Goal: Check status: Check status

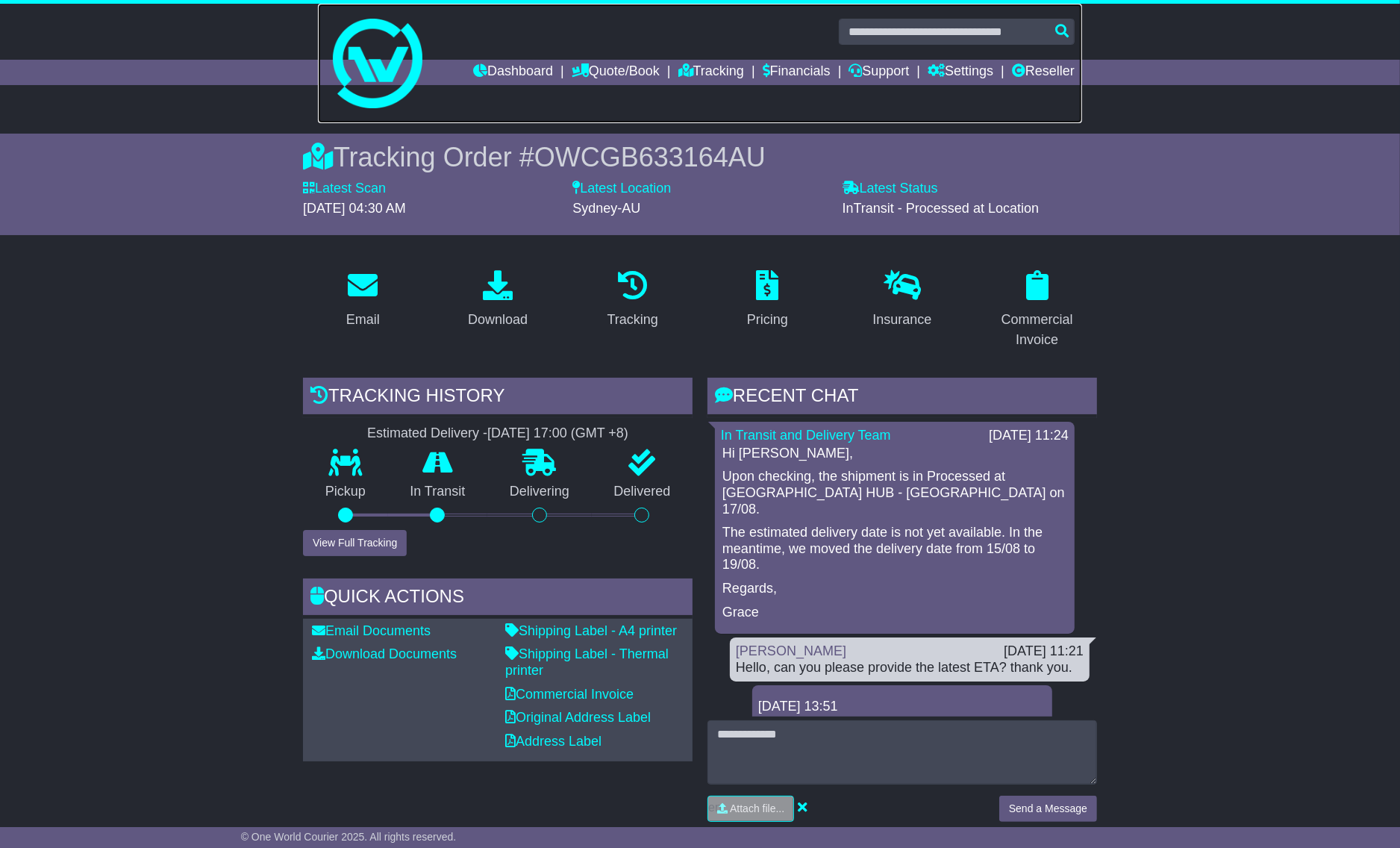
click at [674, 90] on link at bounding box center [700, 63] width 765 height 120
click at [692, 74] on link "Tracking" at bounding box center [710, 72] width 66 height 25
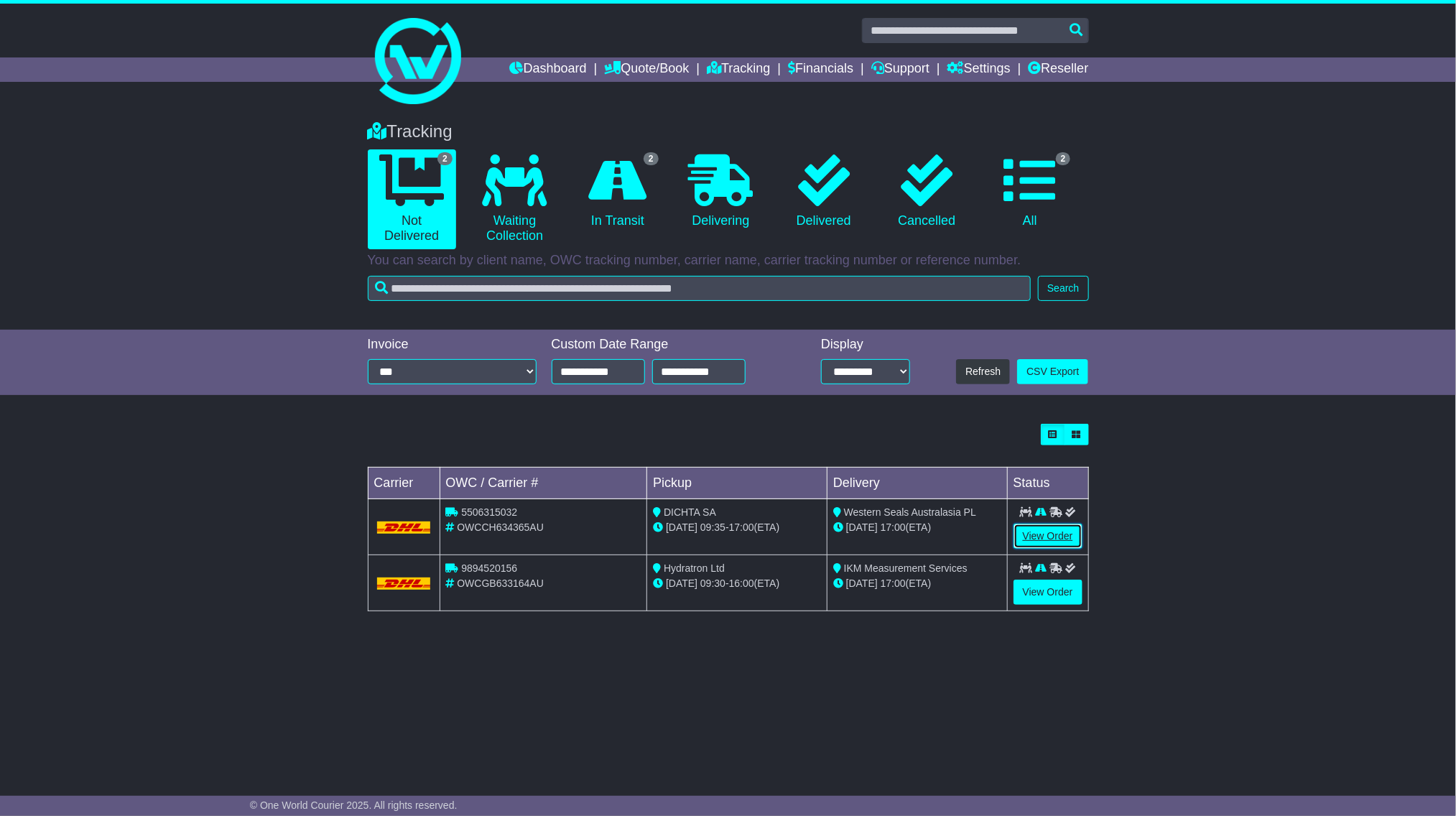
click at [1030, 534] on link "View Order" at bounding box center [1048, 537] width 69 height 25
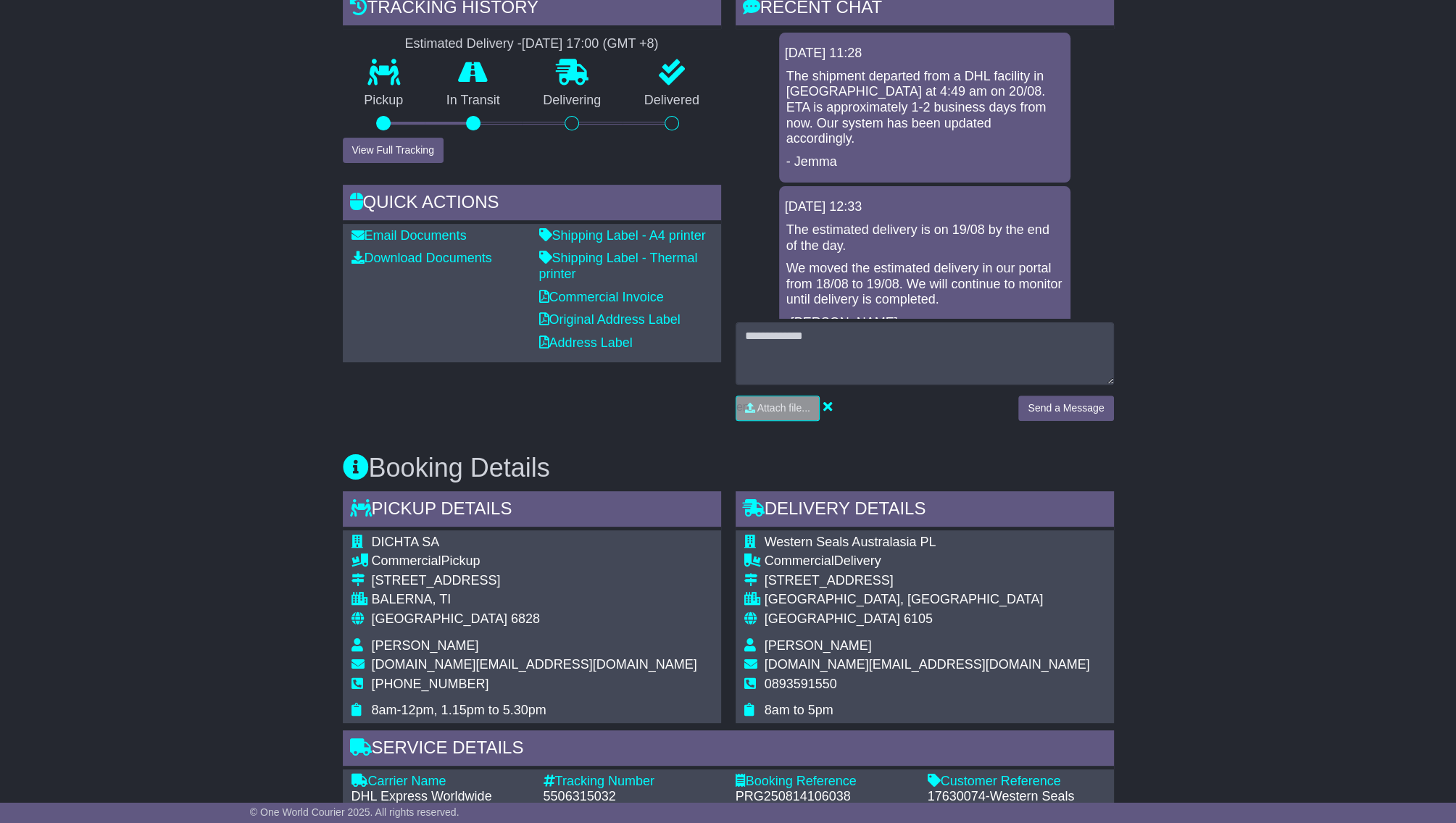
scroll to position [729, 0]
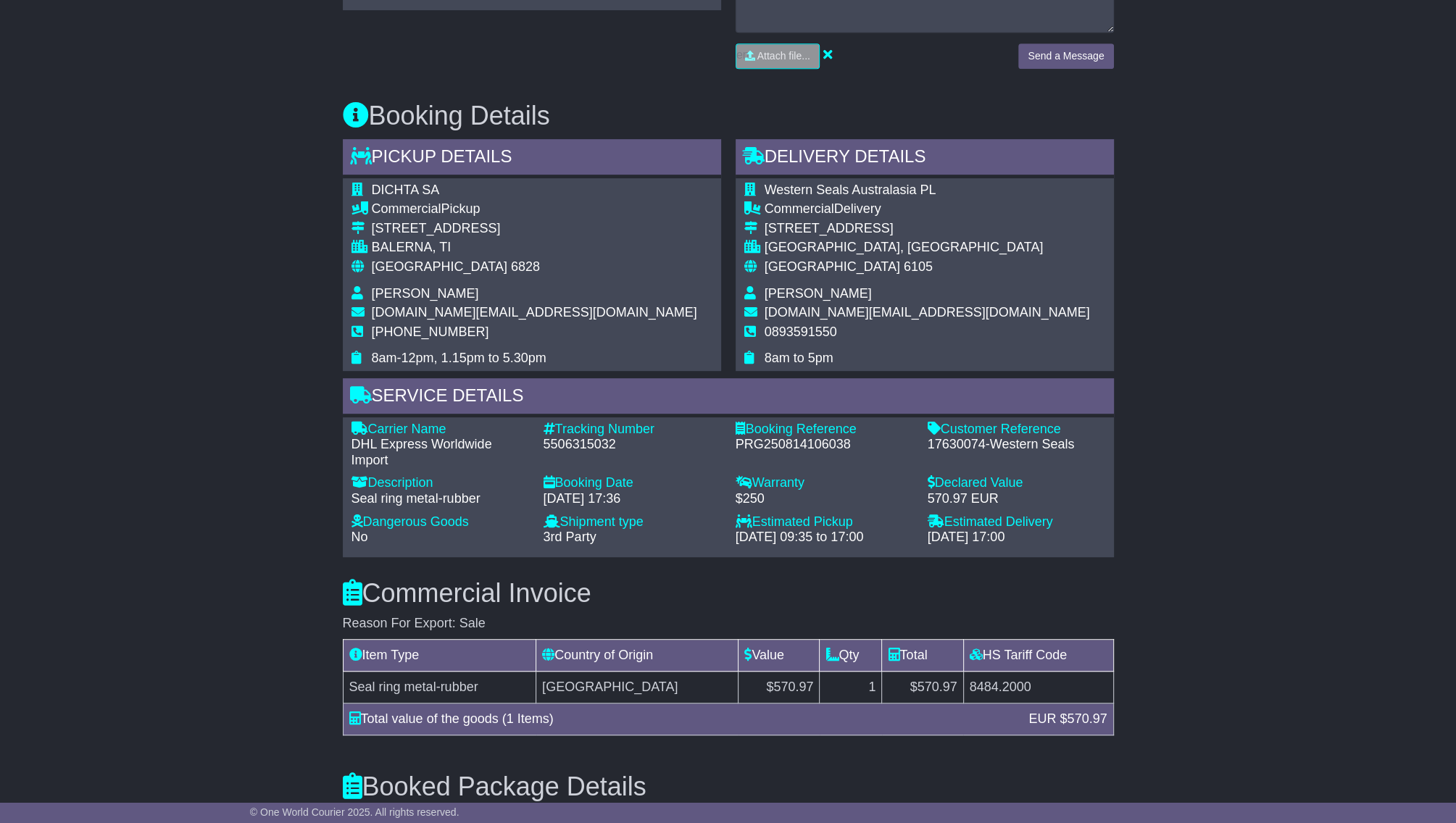
click at [410, 185] on span "DICHTA SA" at bounding box center [406, 189] width 68 height 14
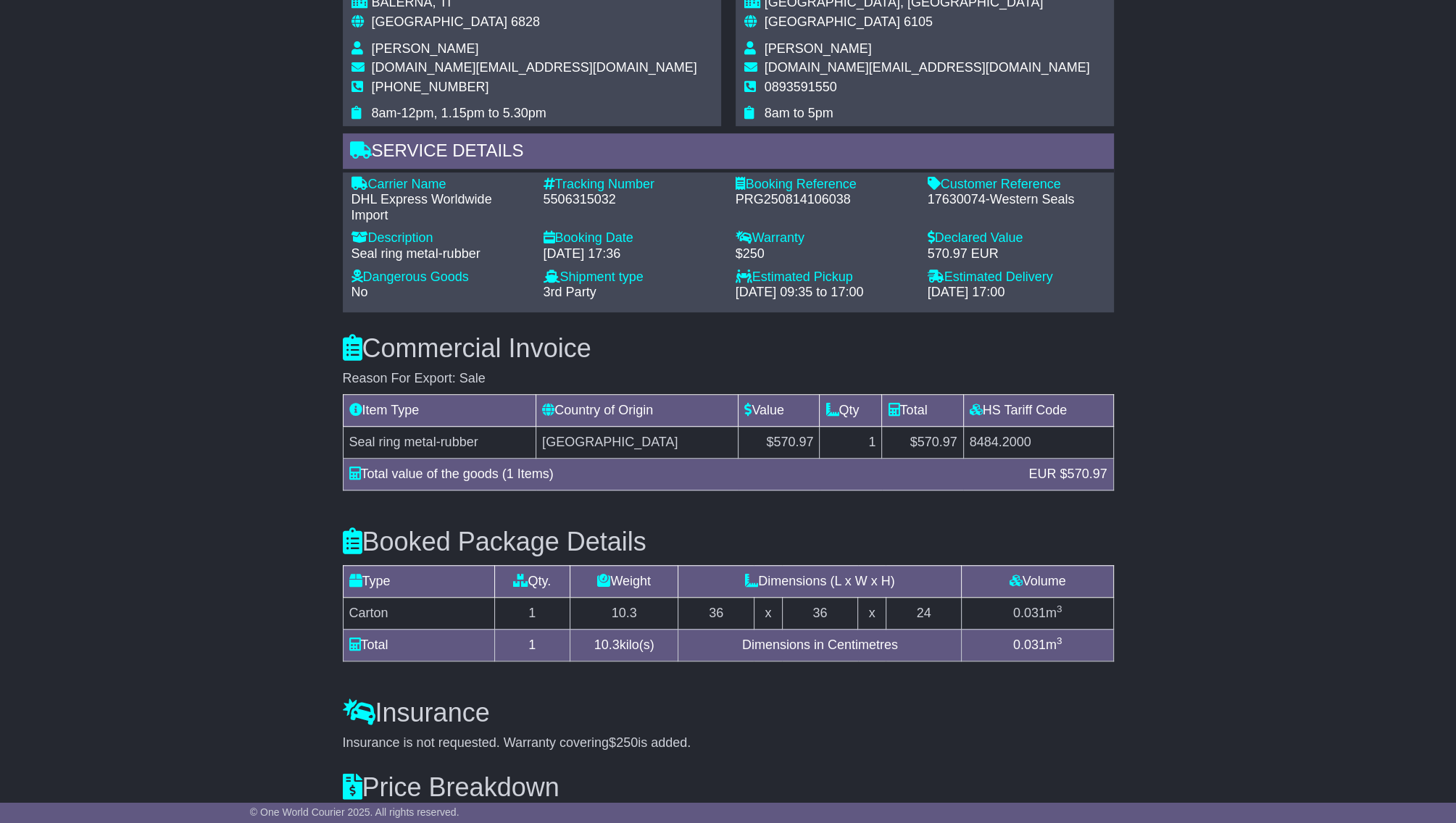
scroll to position [973, 0]
click at [574, 231] on div "Booking Date" at bounding box center [632, 238] width 177 height 16
click at [589, 201] on div "5506315032" at bounding box center [632, 200] width 177 height 16
copy div "5506315032"
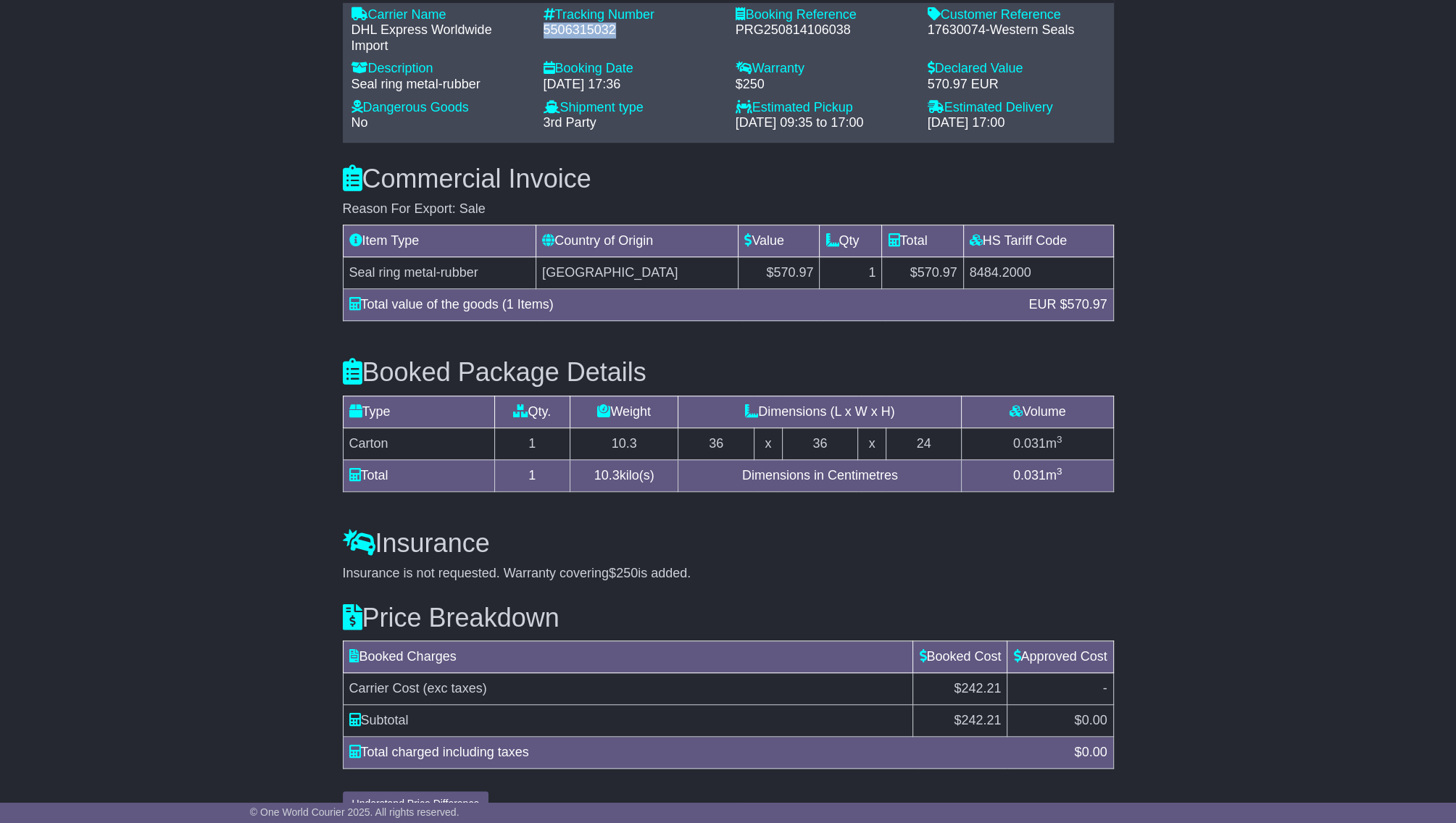
scroll to position [1151, 0]
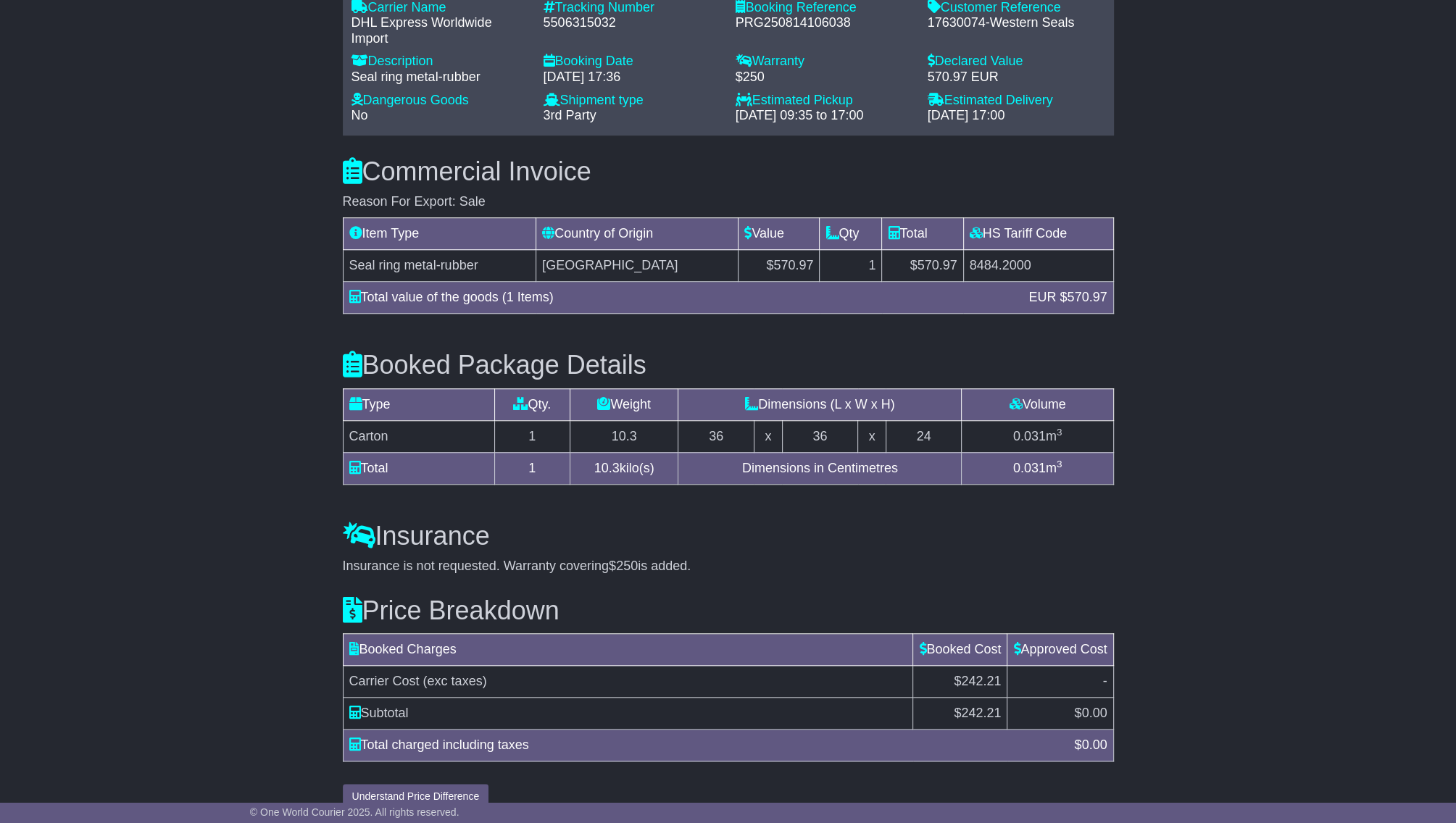
click at [988, 674] on span "$242.21" at bounding box center [977, 680] width 48 height 14
copy span "242.21"
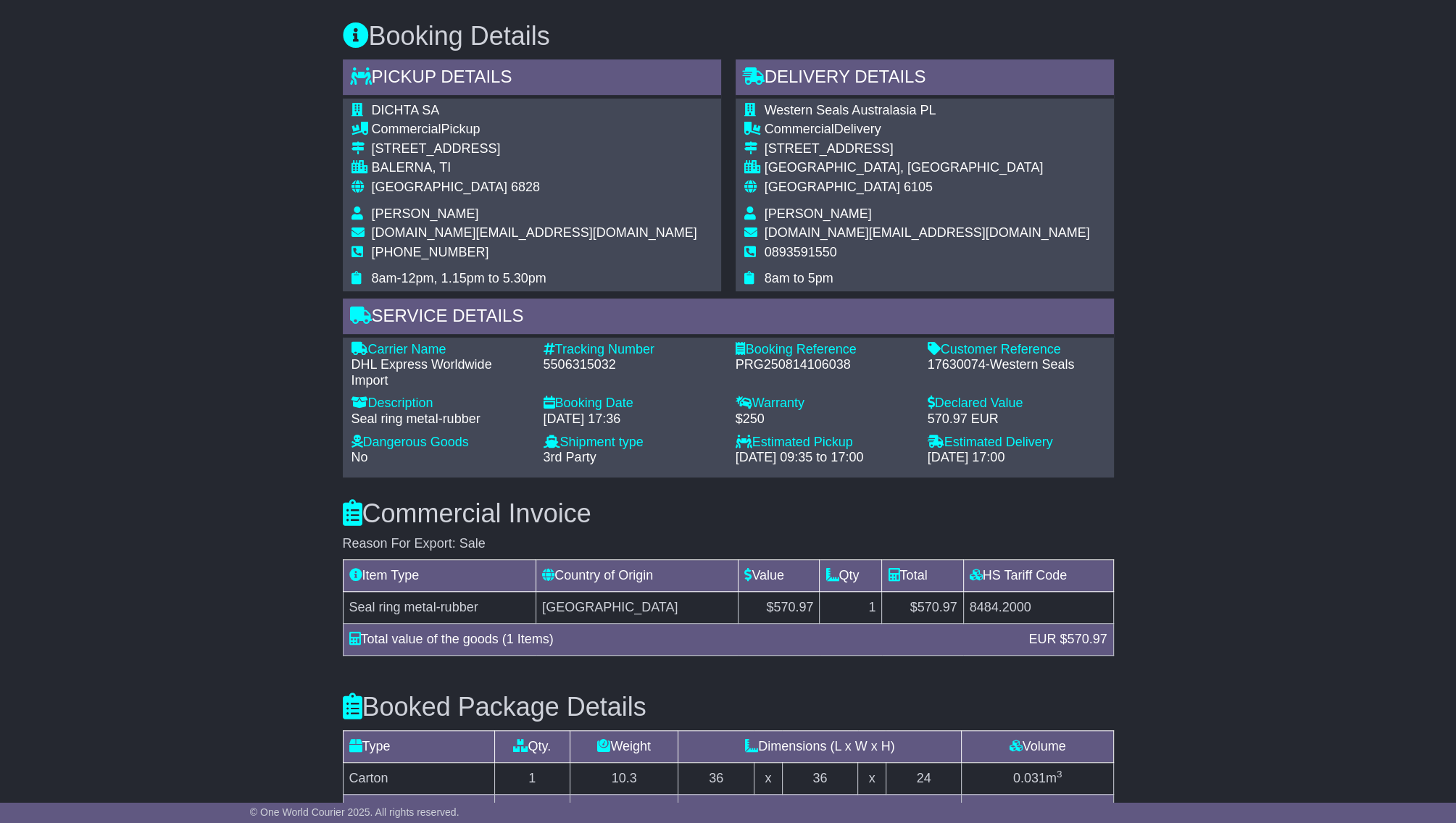
scroll to position [807, 0]
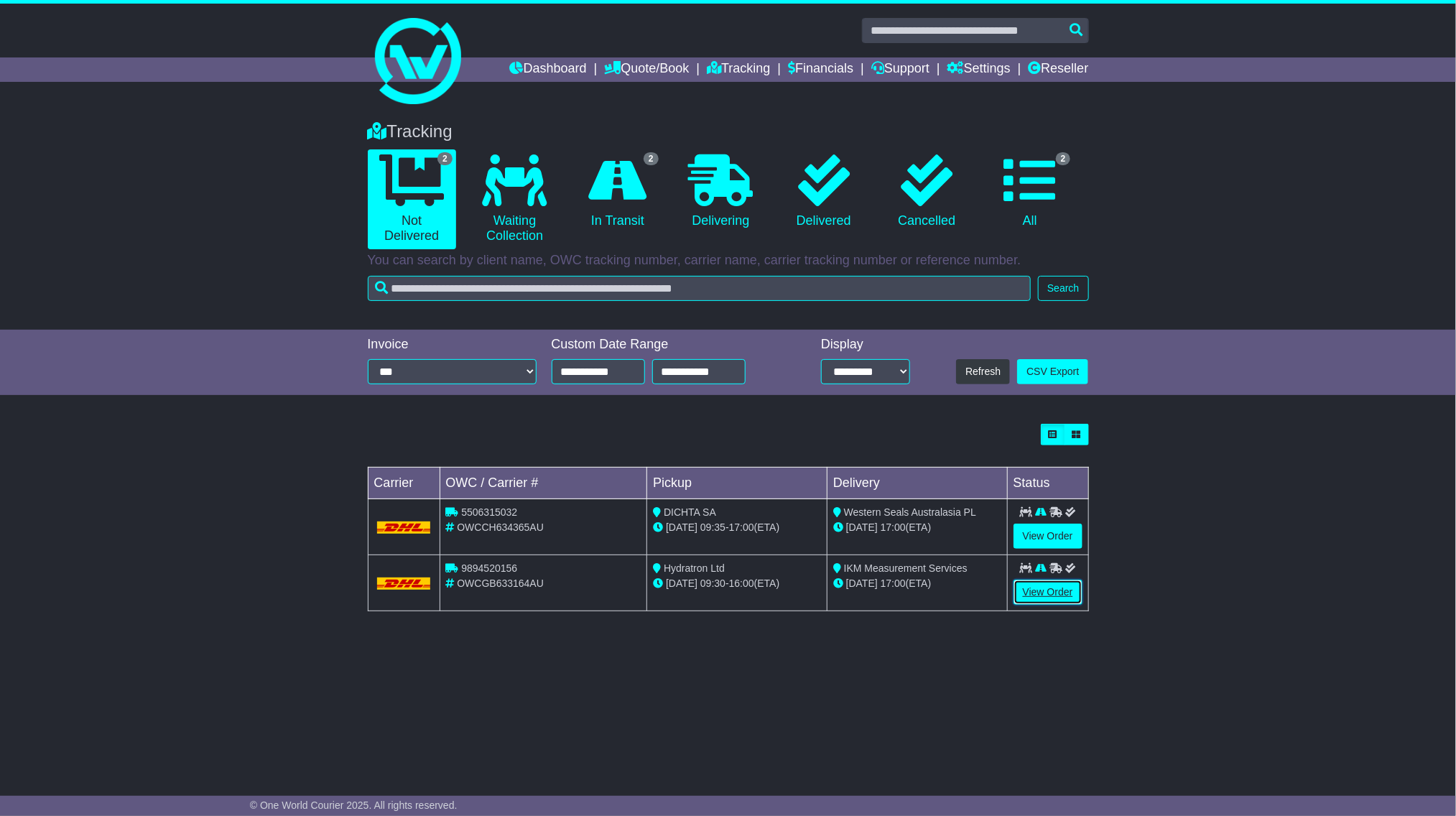
click at [1064, 589] on link "View Order" at bounding box center [1048, 592] width 69 height 25
click at [1051, 575] on td "View Order" at bounding box center [1048, 583] width 82 height 56
click at [1050, 596] on link "View Order" at bounding box center [1048, 592] width 69 height 25
click at [1055, 586] on link "View Order" at bounding box center [1048, 592] width 69 height 25
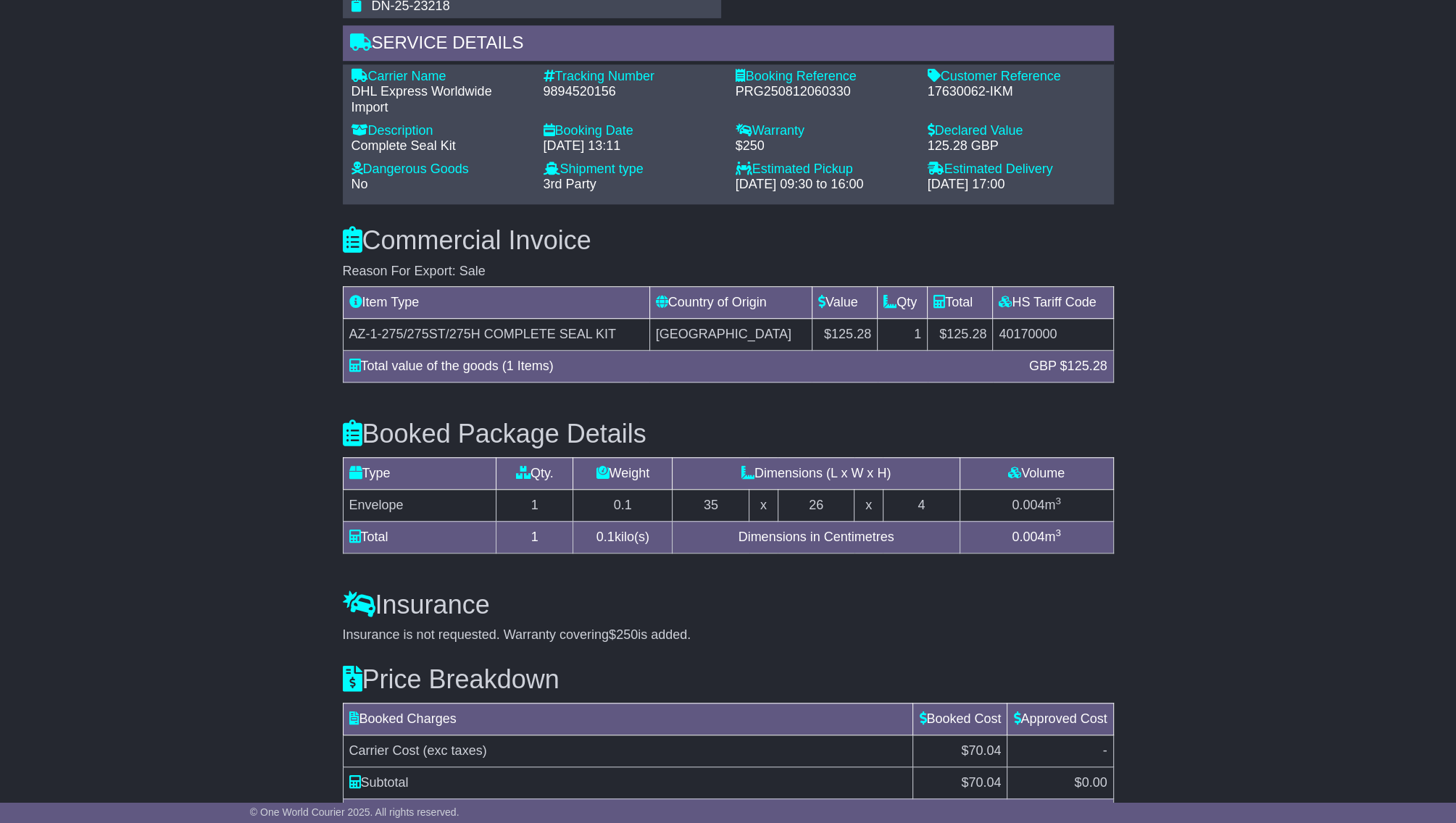
scroll to position [1167, 0]
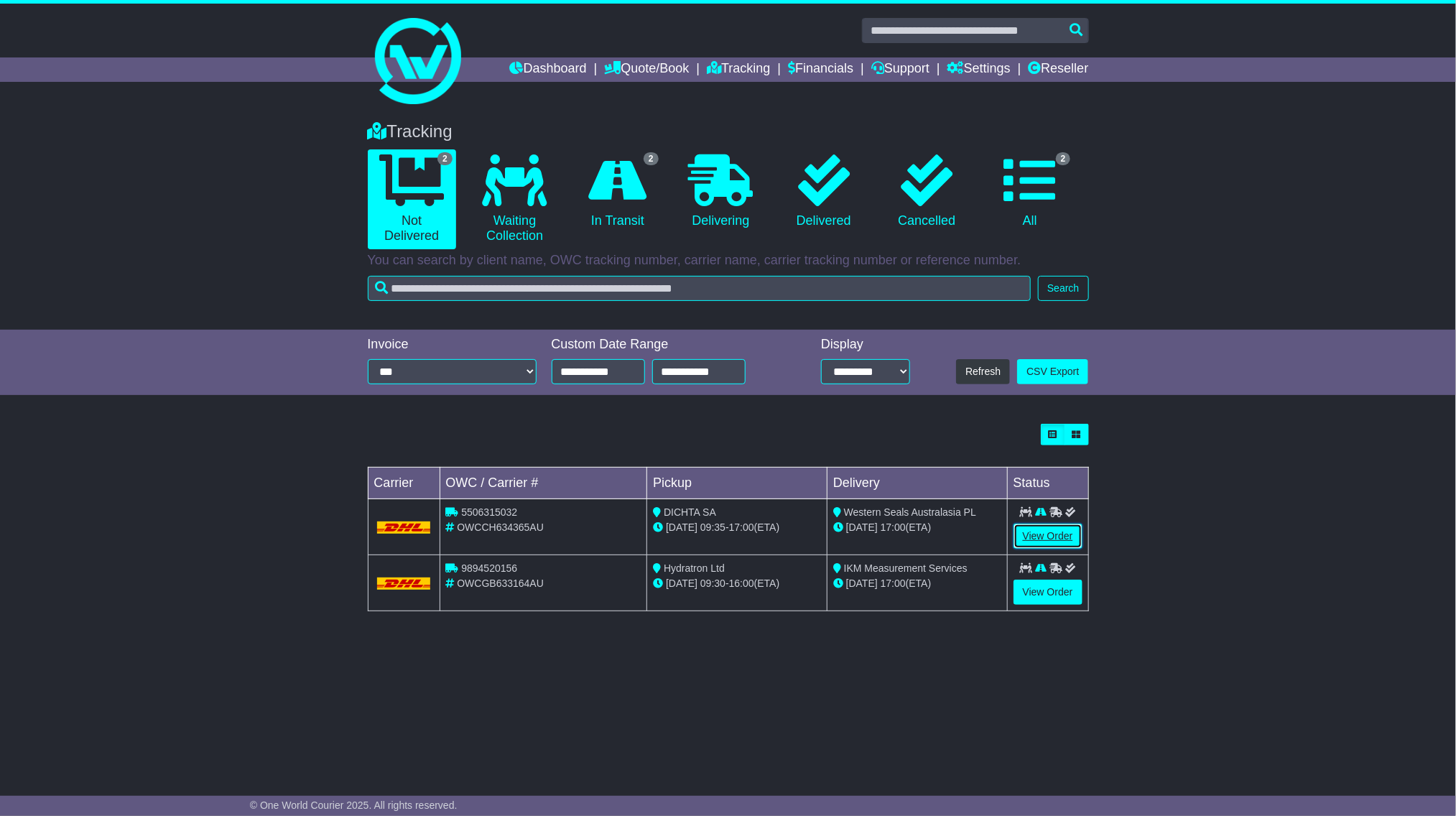
click at [1068, 525] on link "View Order" at bounding box center [1048, 537] width 69 height 25
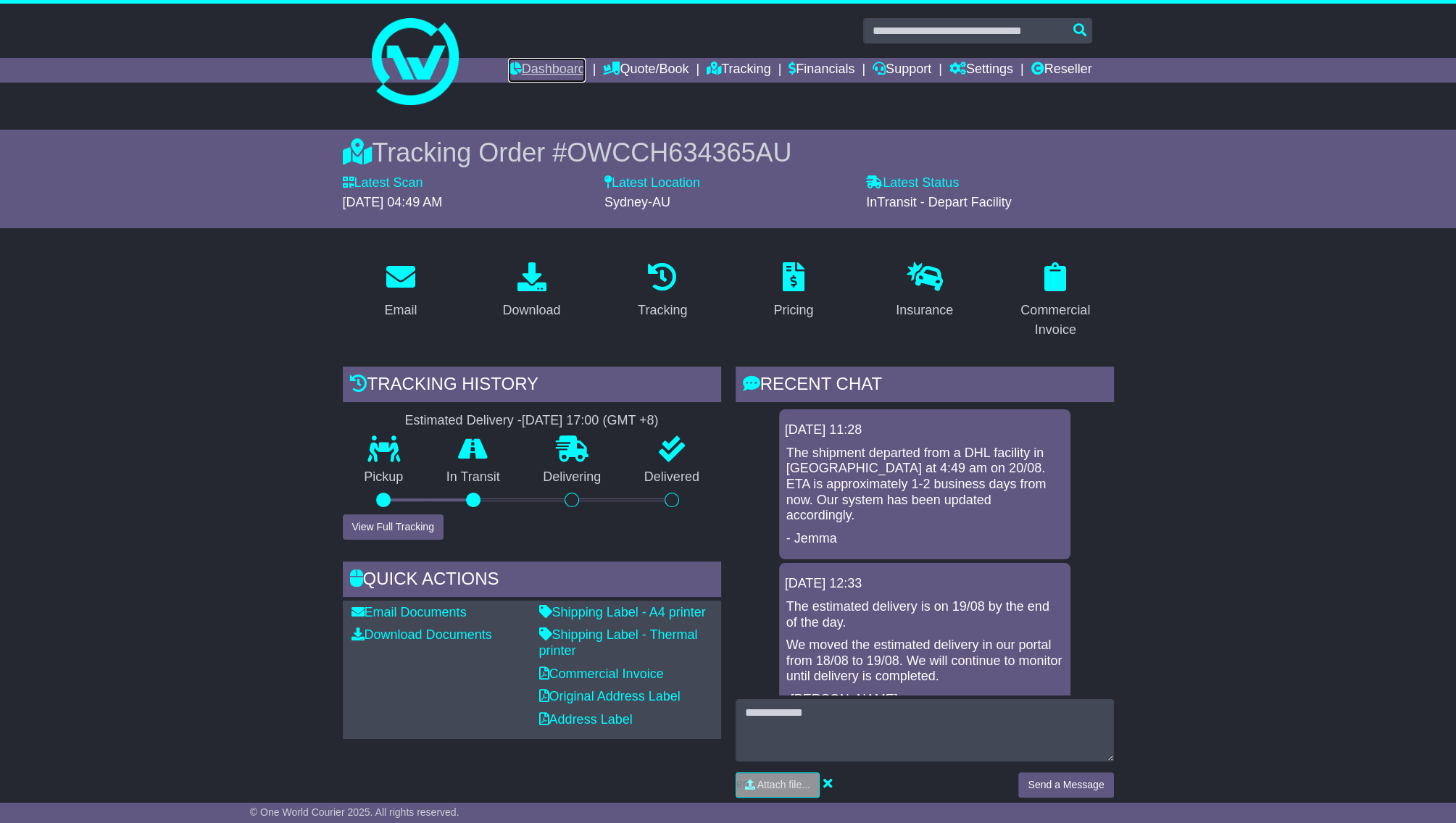
click at [525, 64] on link "Dashboard" at bounding box center [546, 70] width 77 height 25
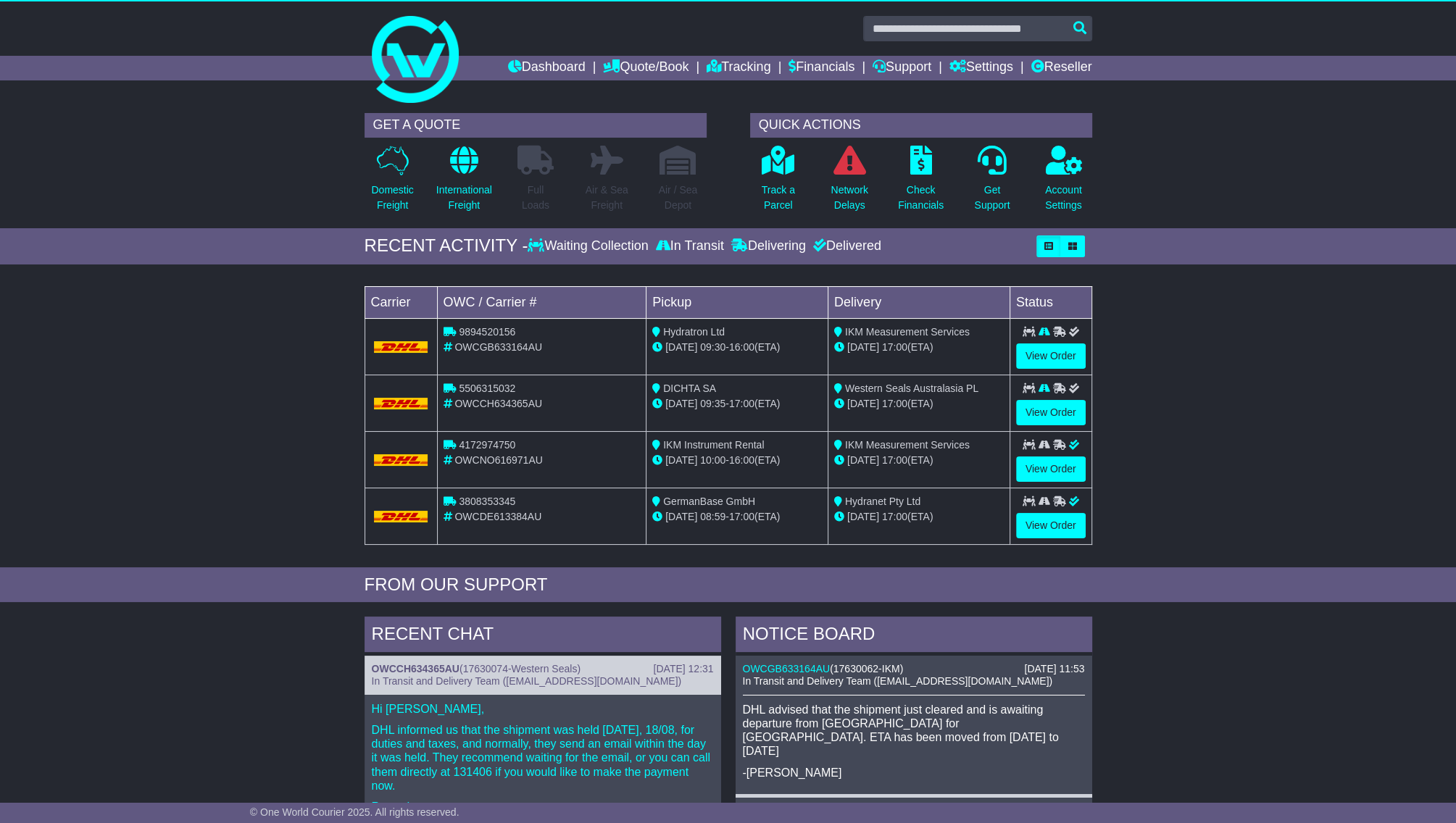
scroll to position [3, 0]
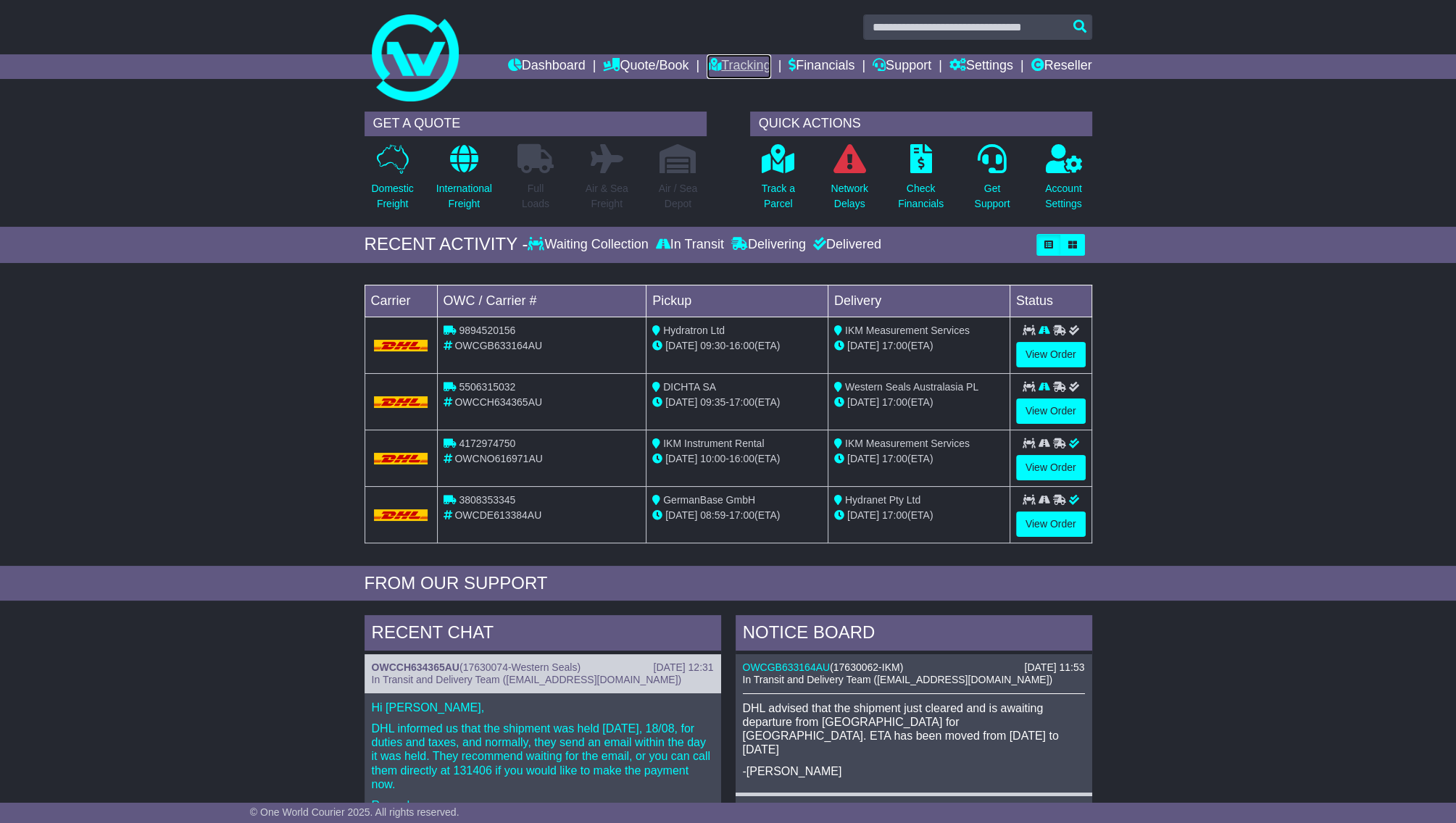
click at [746, 63] on link "Tracking" at bounding box center [738, 66] width 64 height 25
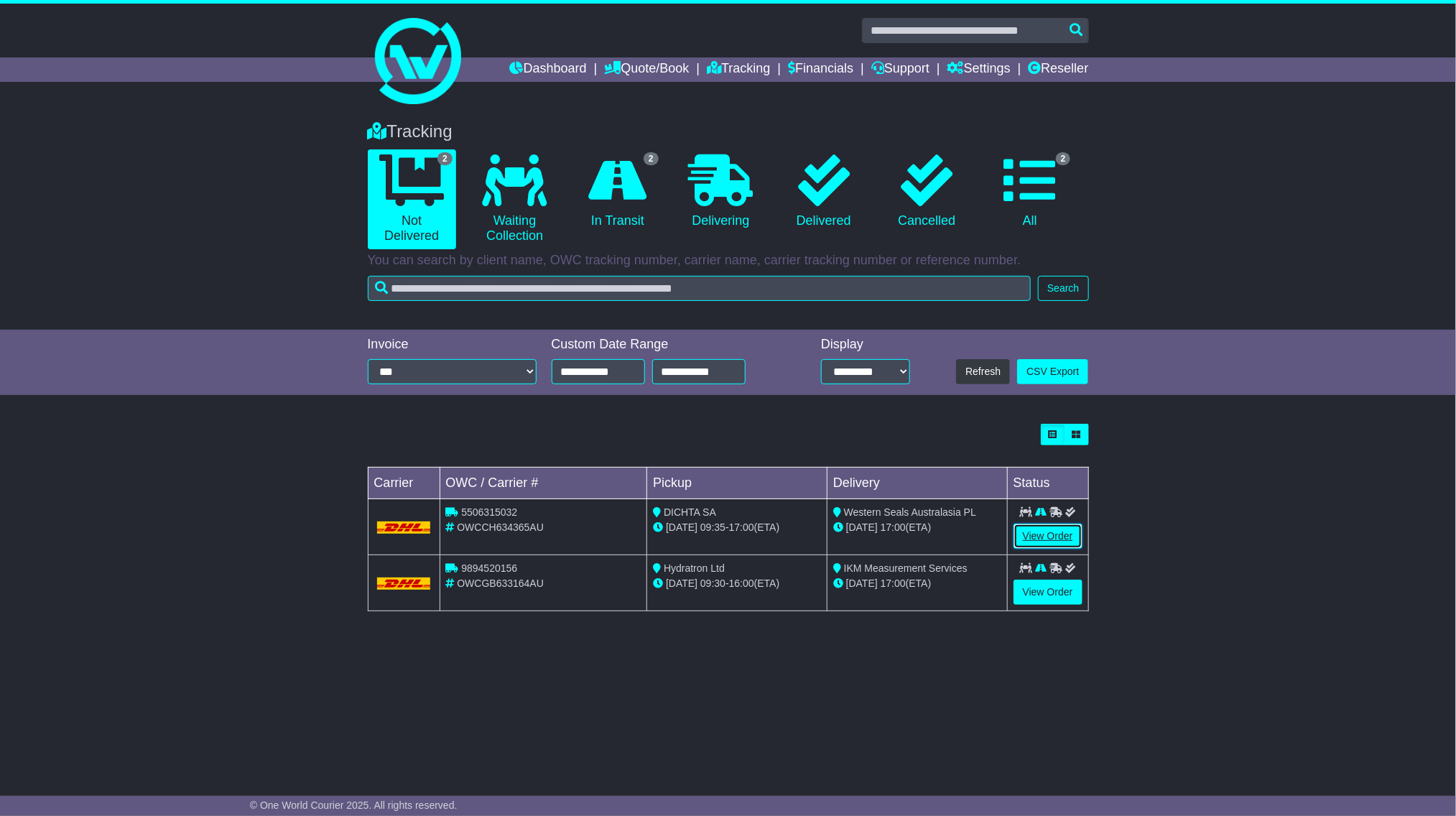
click at [1051, 540] on link "View Order" at bounding box center [1048, 537] width 69 height 25
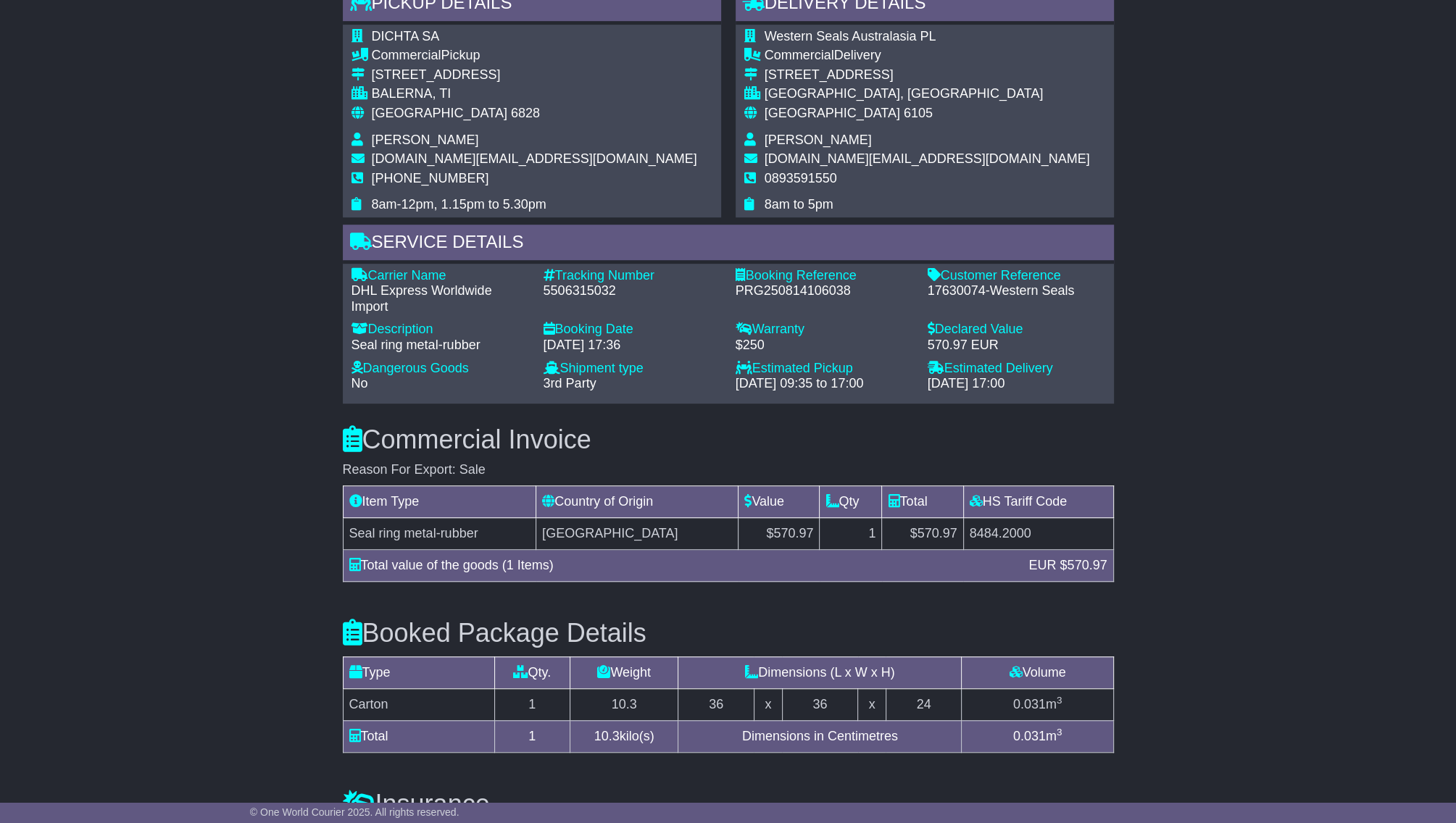
scroll to position [887, 0]
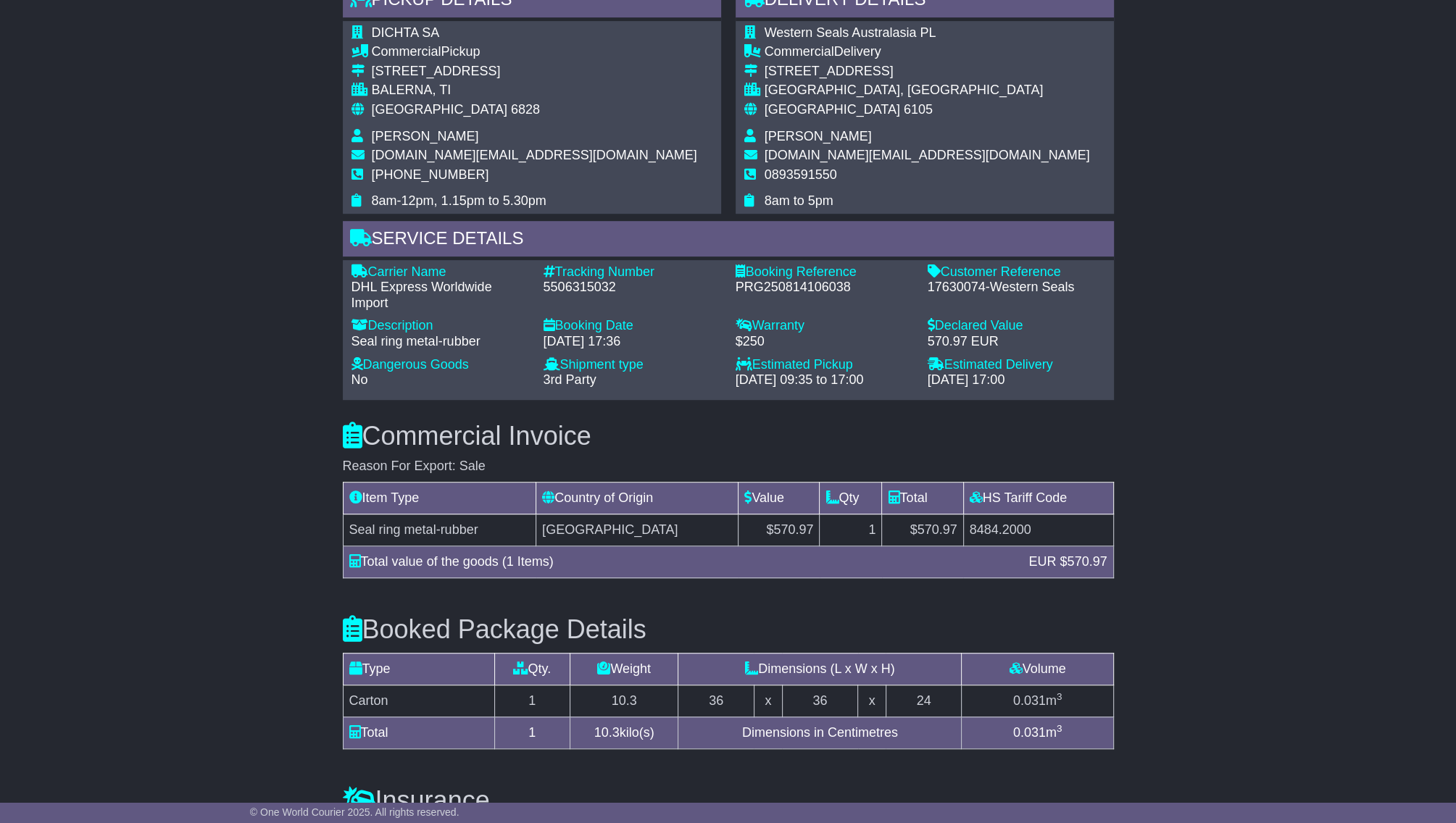
click at [437, 519] on td "Seal ring metal-rubber" at bounding box center [440, 530] width 193 height 32
copy tr "Seal ring metal-rubber"
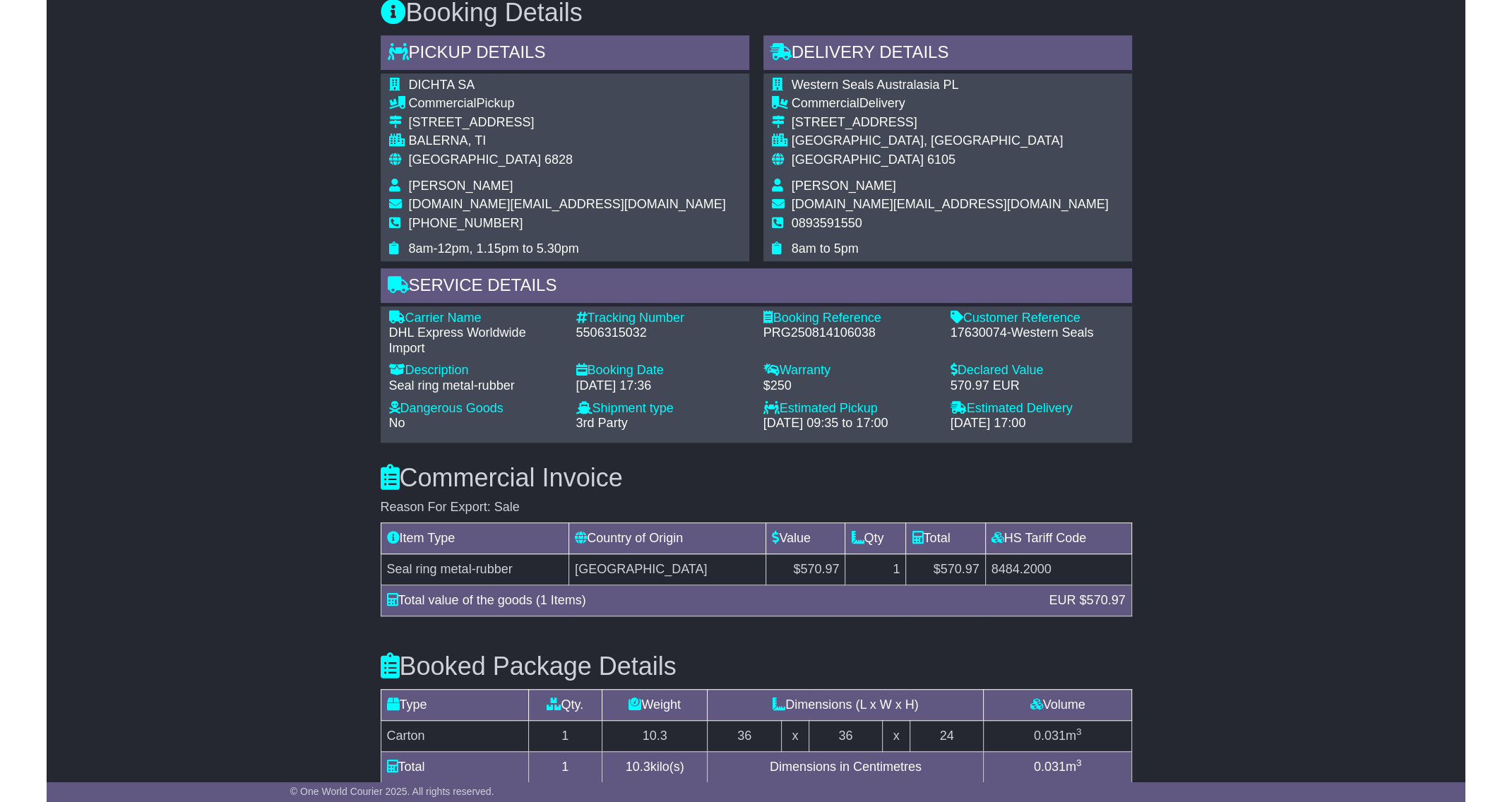
scroll to position [816, 0]
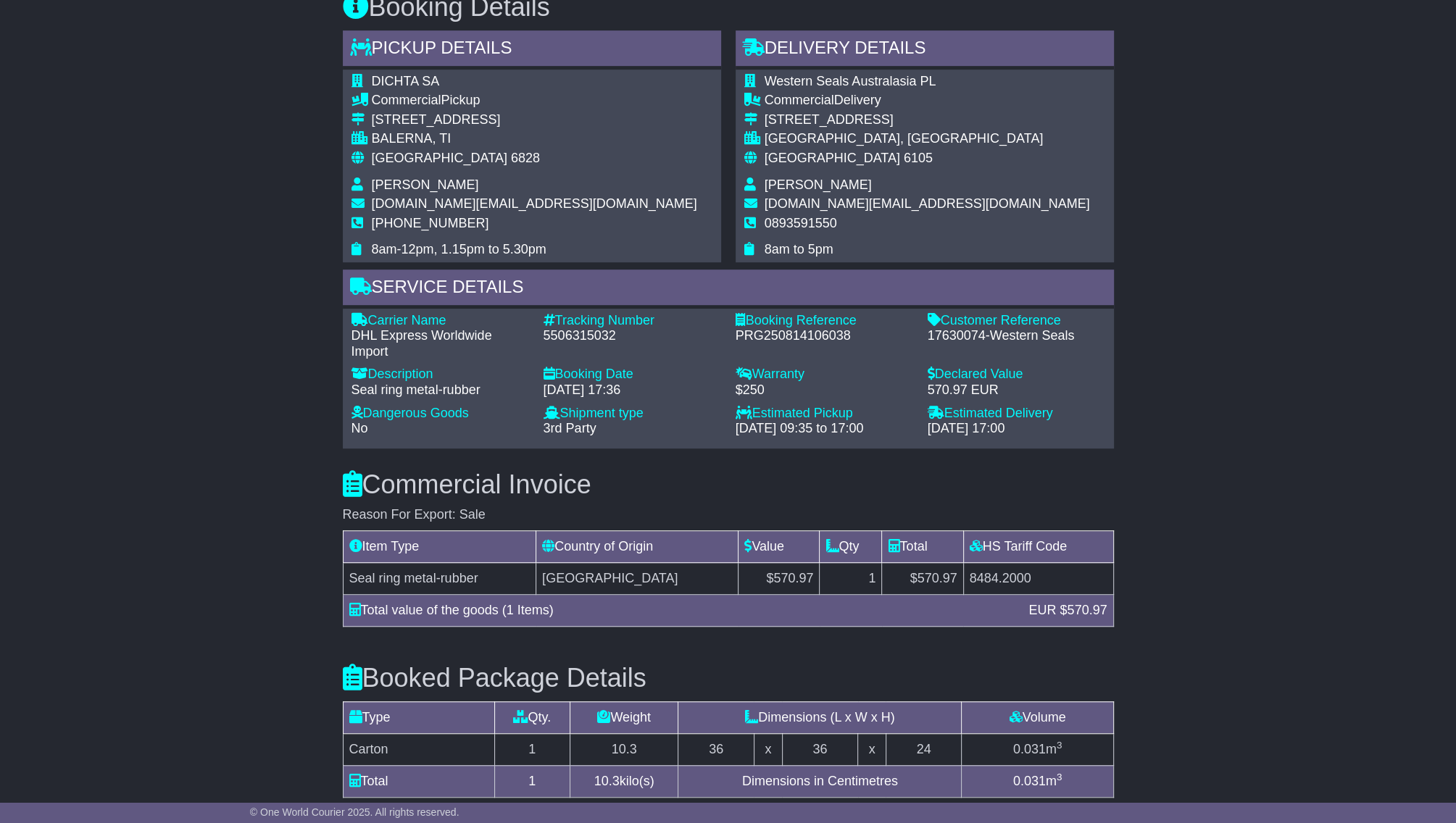
click at [597, 340] on div "5506315032" at bounding box center [632, 336] width 177 height 16
copy div "5506315032"
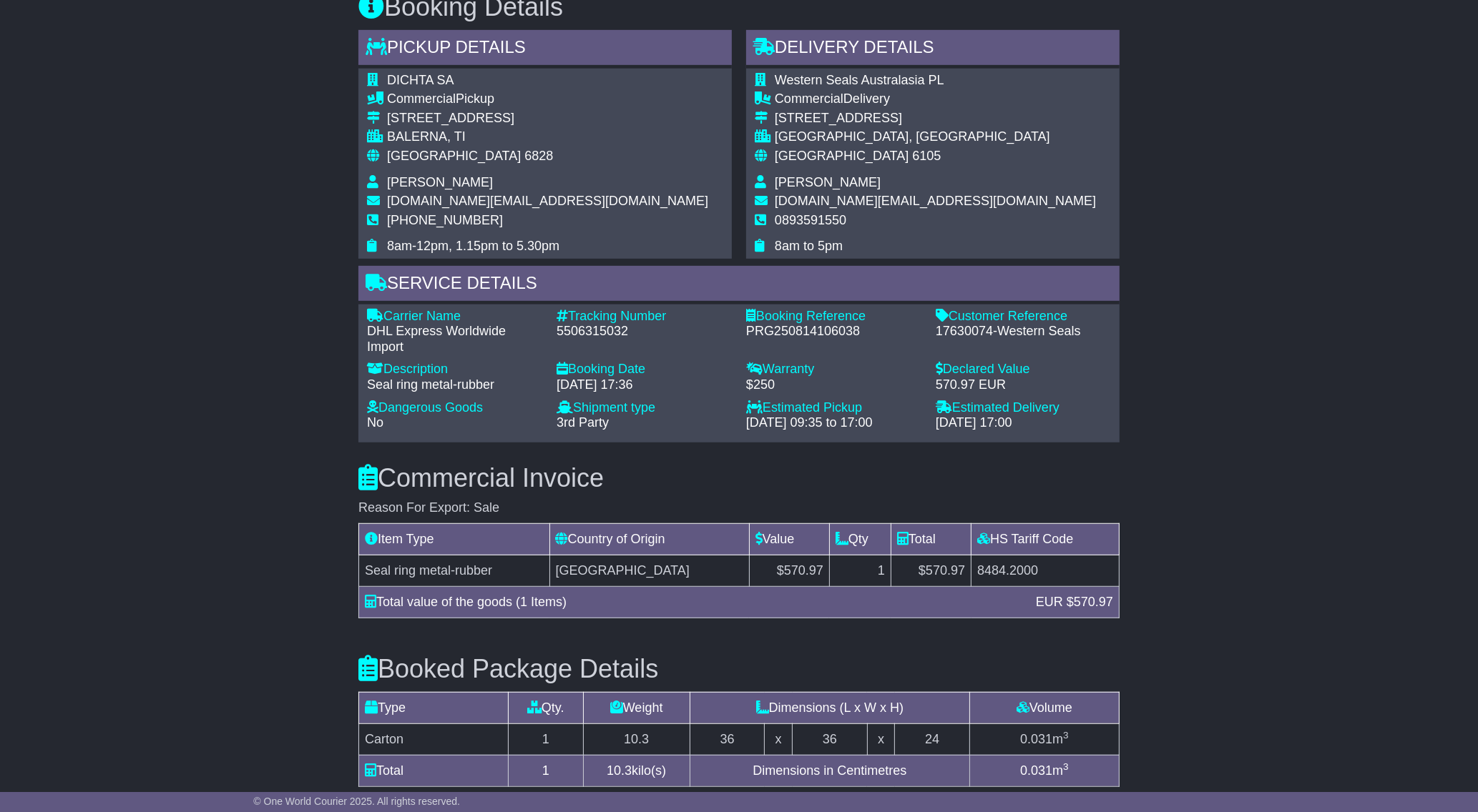
click at [975, 193] on div "Western Seals Australasia PL Commercial Delivery 13 Coney Drive KEWDALE, WA Aus…" at bounding box center [933, 163] width 373 height 190
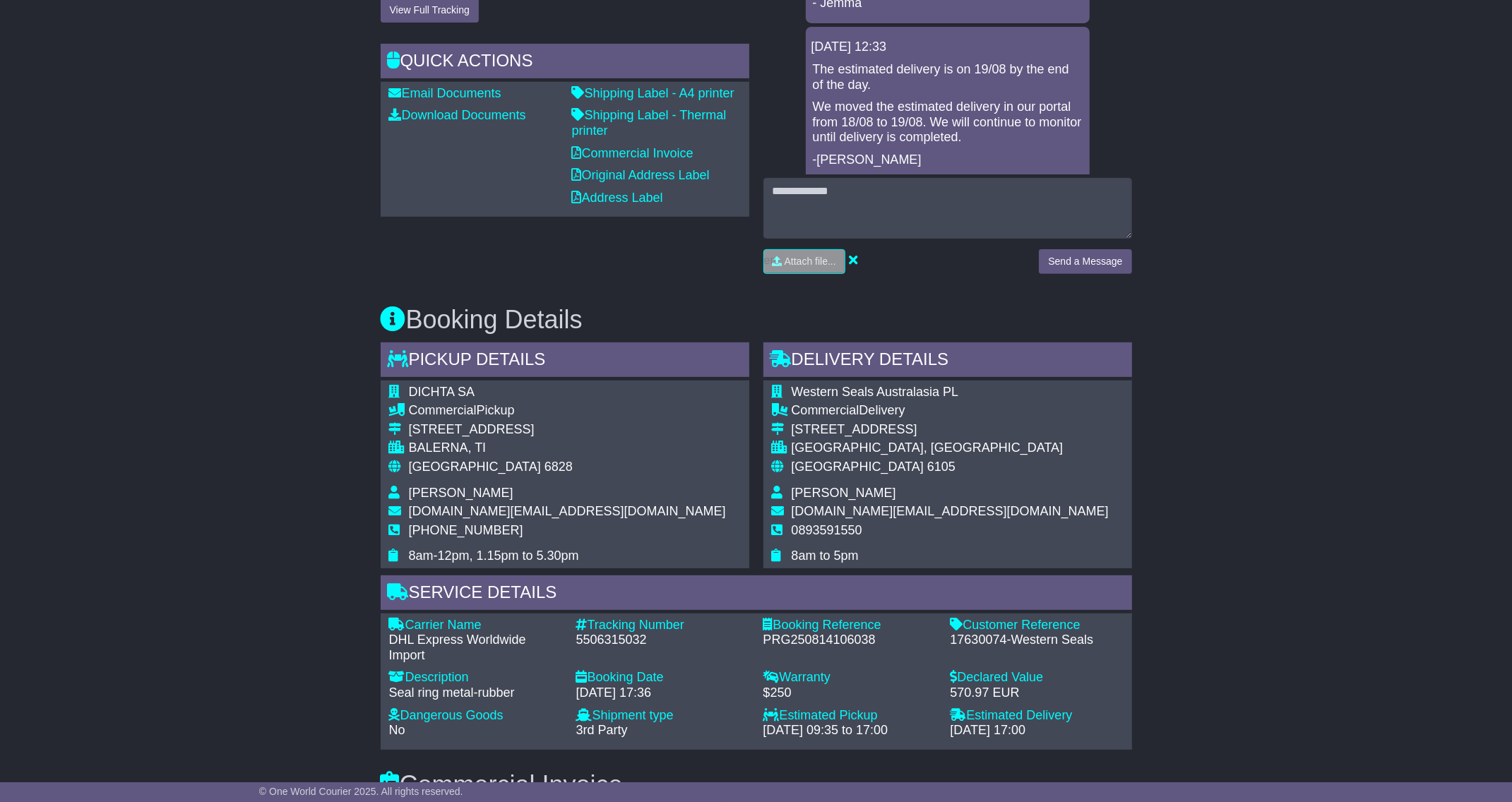
scroll to position [0, 0]
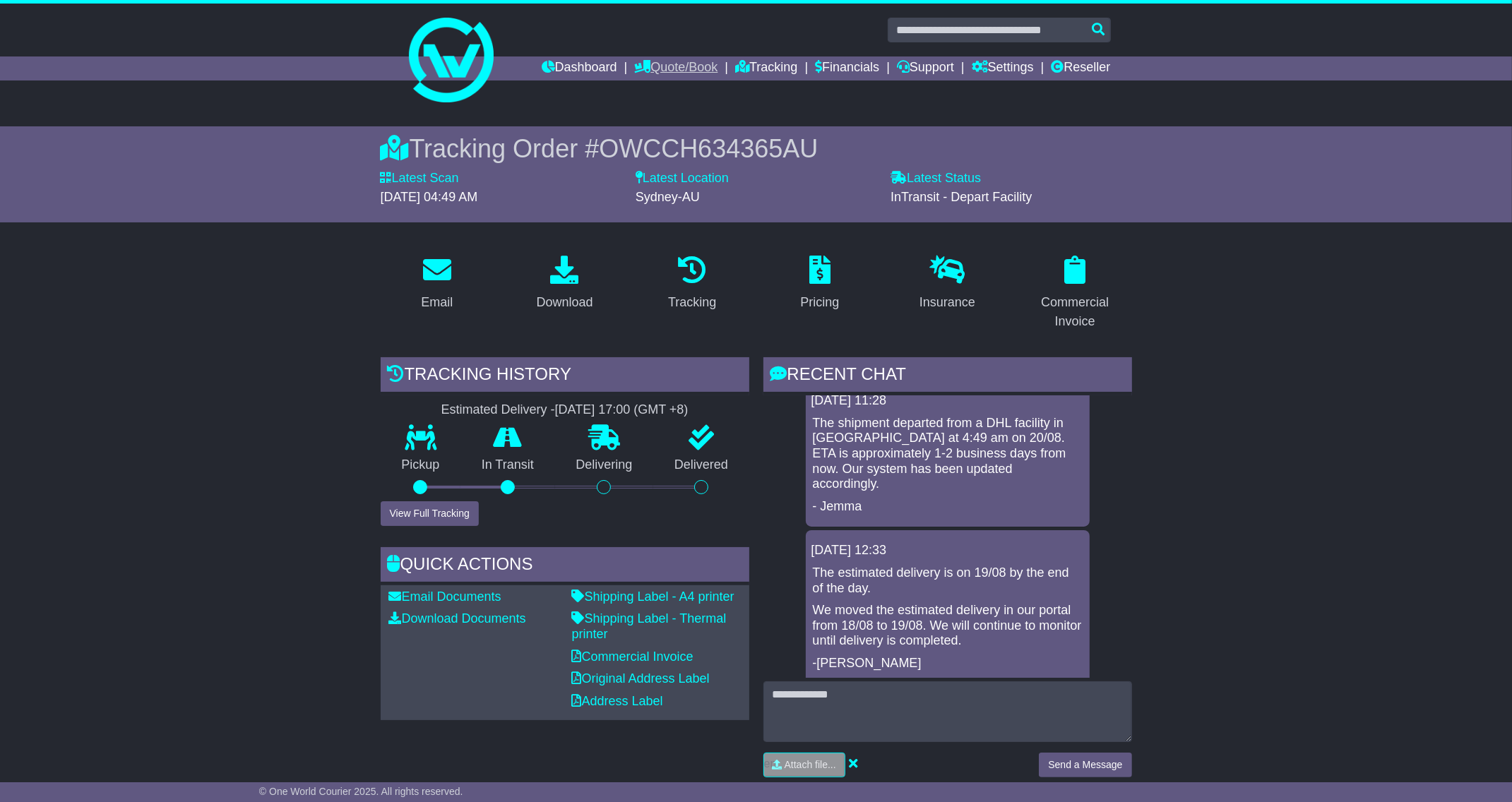
click at [651, 75] on link "Quote/Book" at bounding box center [675, 68] width 83 height 24
